Goal: Book appointment/travel/reservation

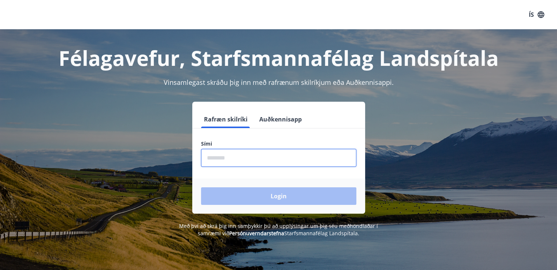
click at [237, 159] on input "phone" at bounding box center [278, 158] width 155 height 18
type input "********"
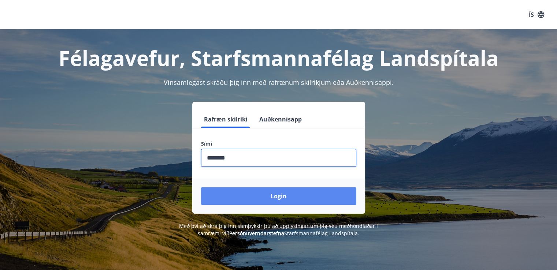
click at [249, 197] on button "Login" at bounding box center [278, 197] width 155 height 18
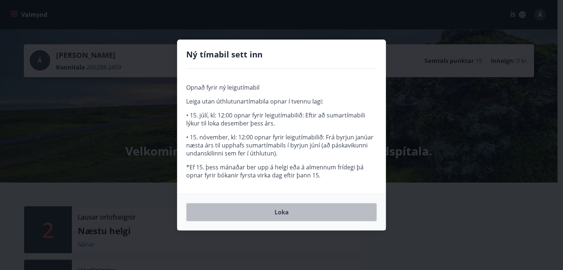
click at [278, 214] on button "Loka" at bounding box center [281, 212] width 190 height 18
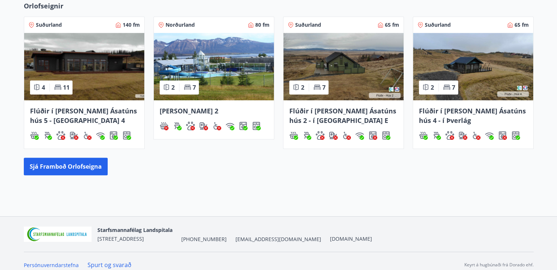
scroll to position [343, 0]
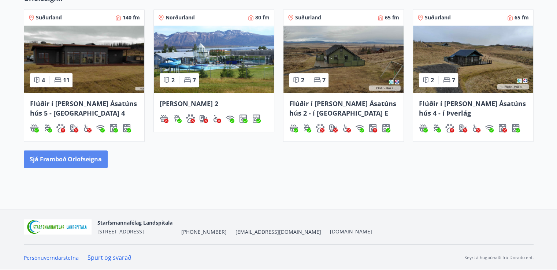
click at [59, 162] on button "Sjá framboð orlofseigna" at bounding box center [66, 160] width 84 height 18
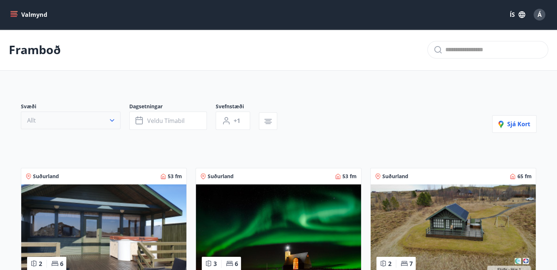
click at [98, 118] on button "Allt" at bounding box center [71, 121] width 100 height 18
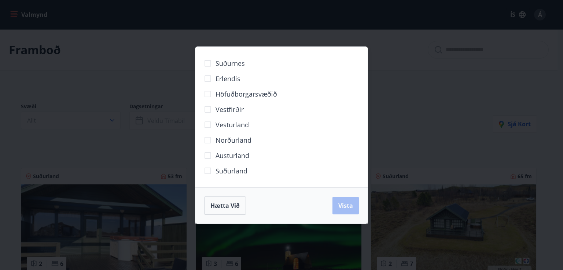
click at [251, 212] on div "Hætta við Vista" at bounding box center [281, 206] width 155 height 18
drag, startPoint x: 231, startPoint y: 207, endPoint x: 151, endPoint y: 153, distance: 96.7
click at [230, 207] on span "Hætta við" at bounding box center [224, 206] width 29 height 8
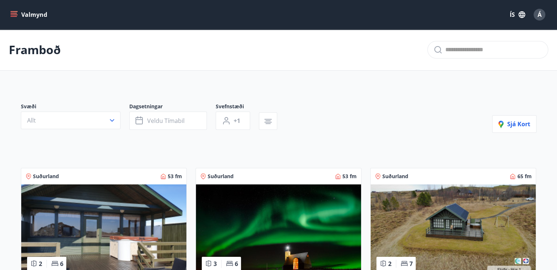
click at [18, 16] on button "Valmynd" at bounding box center [29, 14] width 41 height 13
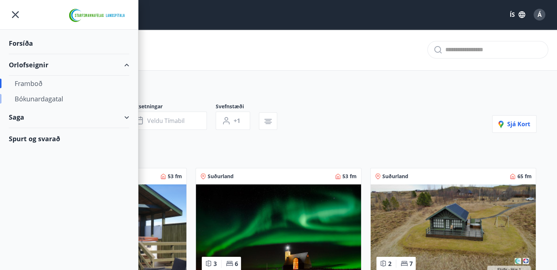
click at [26, 98] on div "Bókunardagatal" at bounding box center [69, 98] width 109 height 15
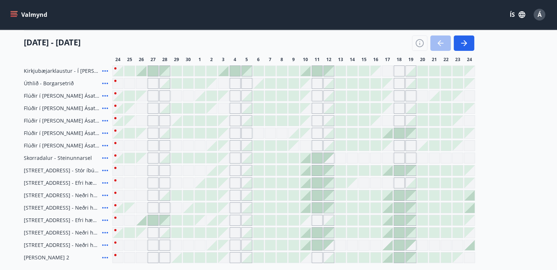
scroll to position [94, 0]
click at [389, 157] on div "Gráir dagar eru ekki bókanlegir" at bounding box center [387, 157] width 11 height 11
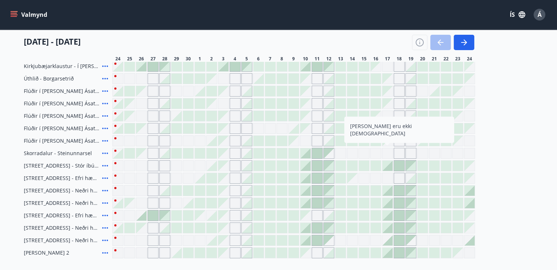
scroll to position [98, 0]
